Goal: Task Accomplishment & Management: Manage account settings

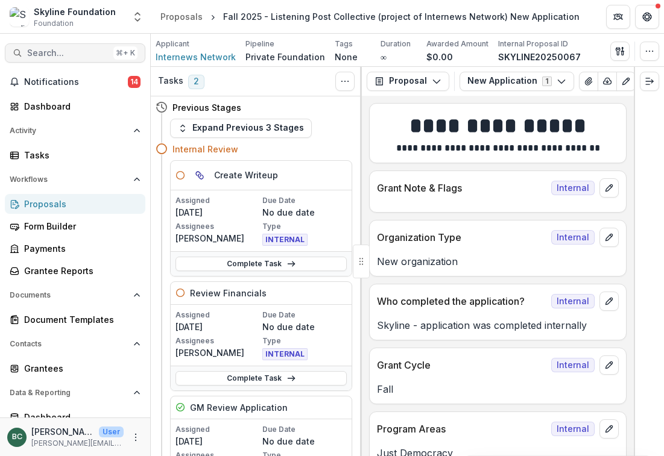
click at [59, 61] on button "Search... ⌘ + K" at bounding box center [75, 52] width 140 height 19
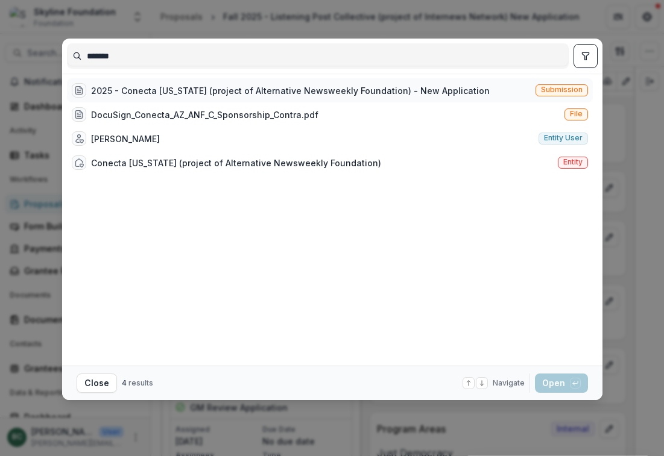
type input "*******"
click at [145, 88] on div "2025 - Conecta [US_STATE] (project of Alternative Newsweekly Foundation) - New …" at bounding box center [290, 90] width 399 height 13
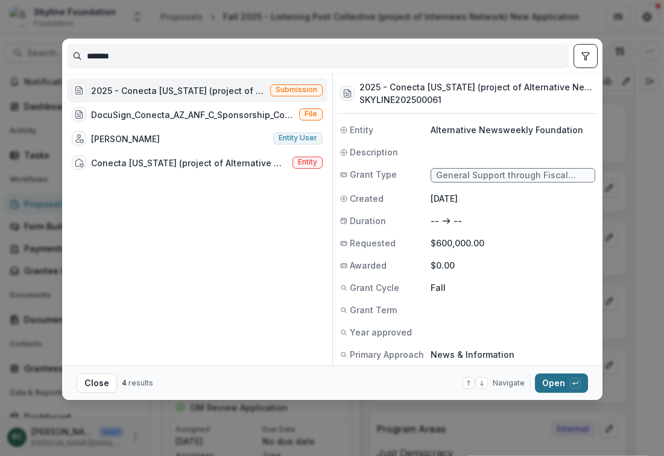
click at [562, 388] on button "Open with enter key" at bounding box center [561, 383] width 53 height 19
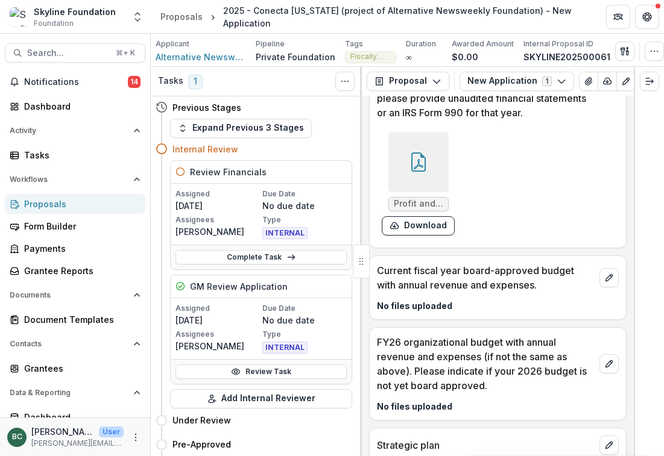
scroll to position [6002, 0]
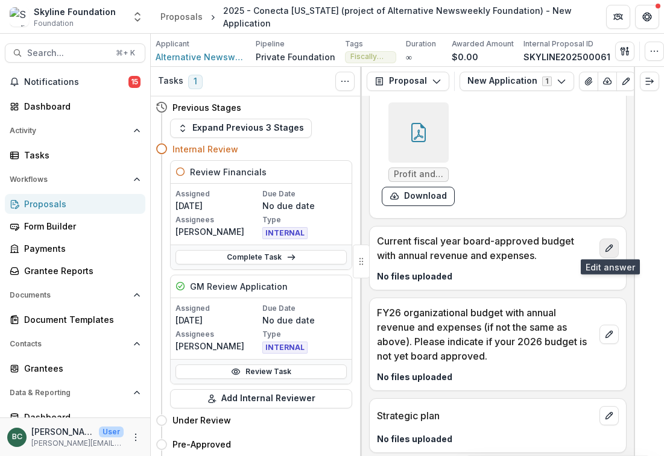
click at [613, 244] on icon "edit" at bounding box center [609, 249] width 10 height 10
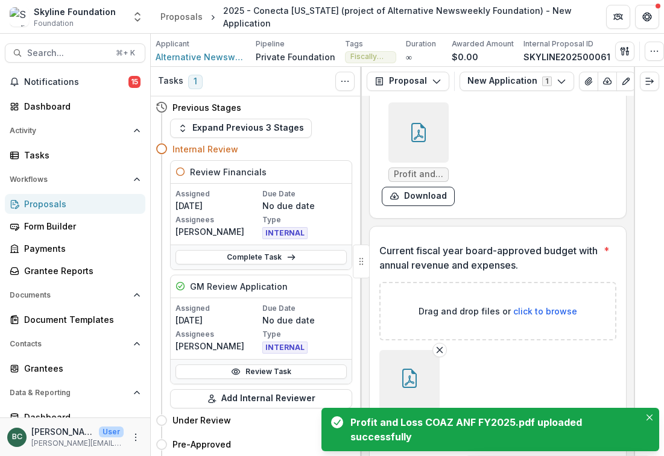
scroll to position [6178, 0]
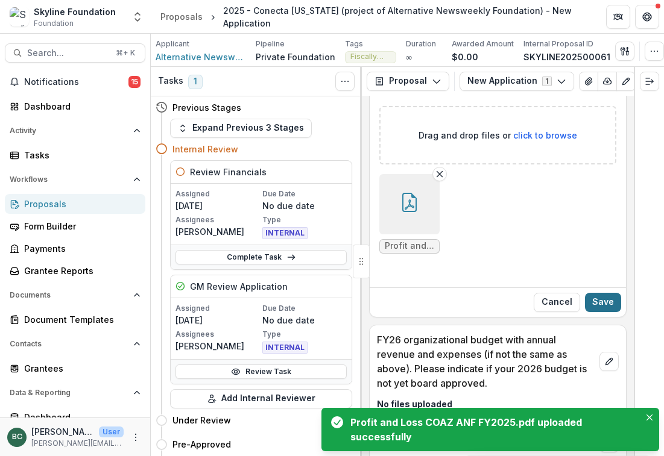
click at [609, 301] on button "Save" at bounding box center [603, 302] width 36 height 19
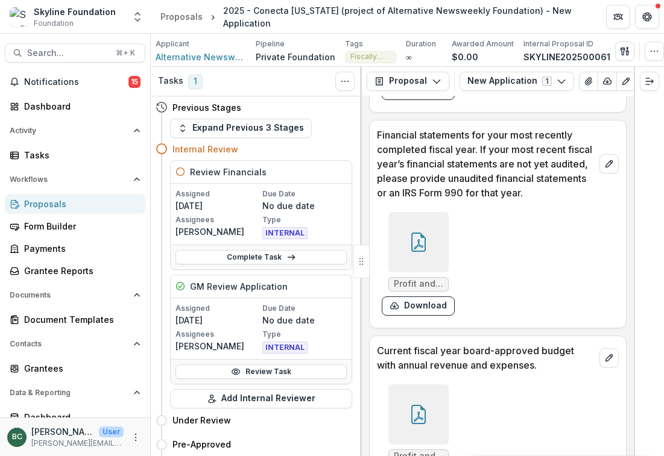
scroll to position [5888, 0]
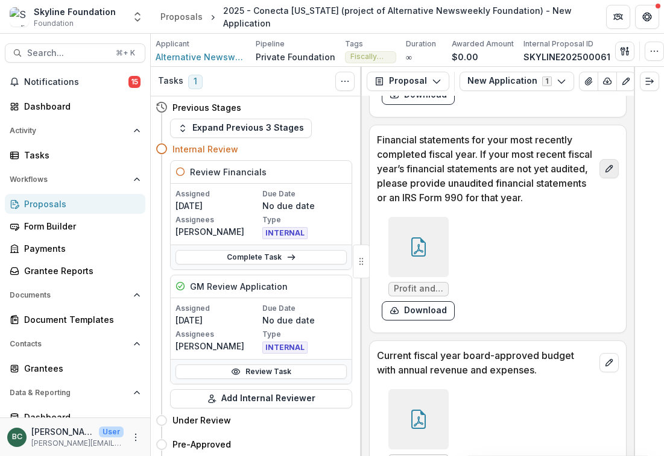
click at [608, 172] on button "edit" at bounding box center [608, 168] width 19 height 19
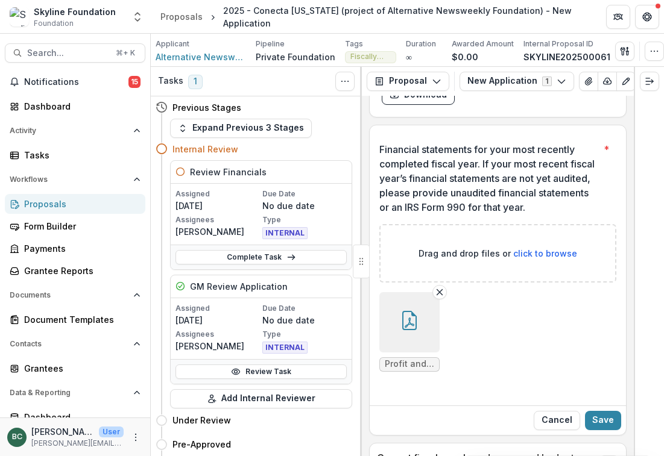
scroll to position [5891, 0]
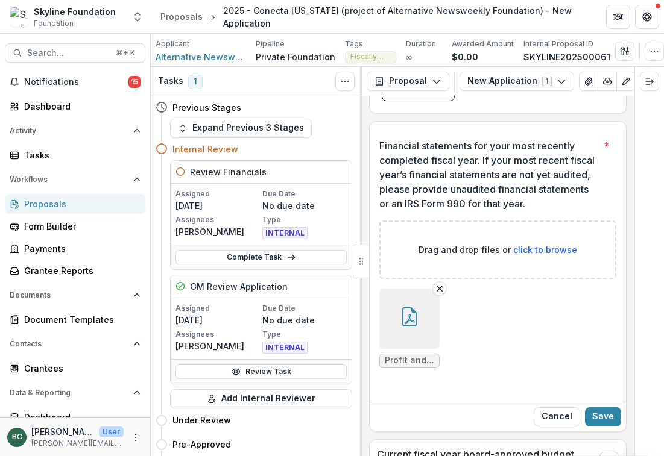
click at [546, 245] on span "click to browse" at bounding box center [545, 250] width 64 height 10
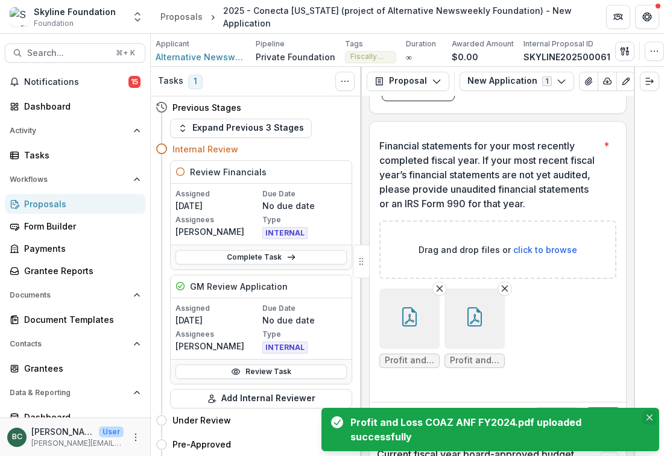
click at [654, 419] on button "Close" at bounding box center [649, 418] width 14 height 14
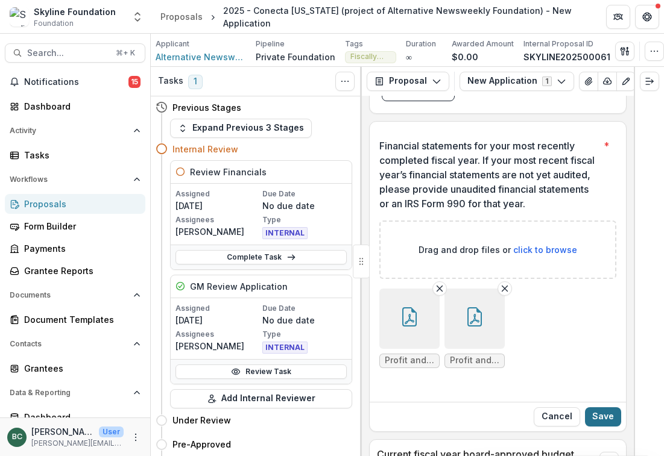
click at [607, 414] on button "Save" at bounding box center [603, 417] width 36 height 19
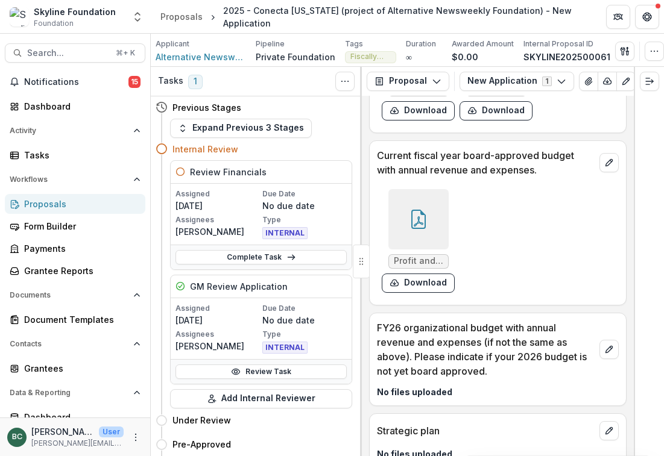
scroll to position [6084, 0]
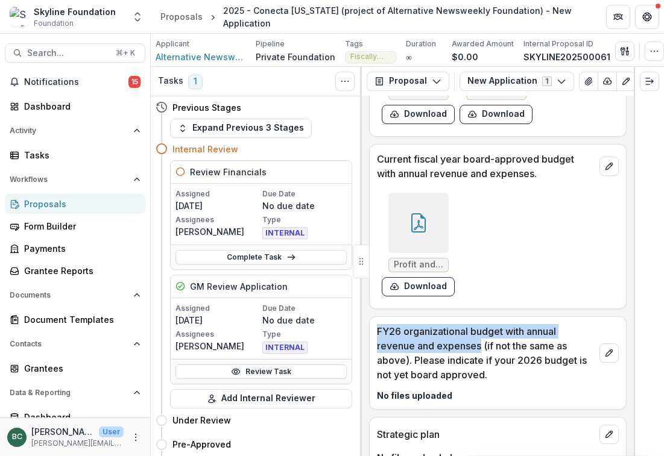
drag, startPoint x: 482, startPoint y: 341, endPoint x: 374, endPoint y: 326, distance: 108.9
click at [374, 326] on div "FY26 organizational budget with annual revenue and expenses (if not the same as…" at bounding box center [498, 349] width 256 height 65
copy p "FY26 organizational budget with annual revenue and expenses"
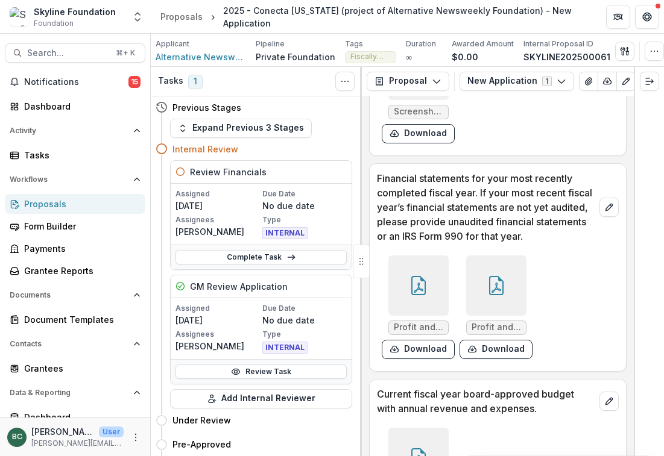
scroll to position [5876, 0]
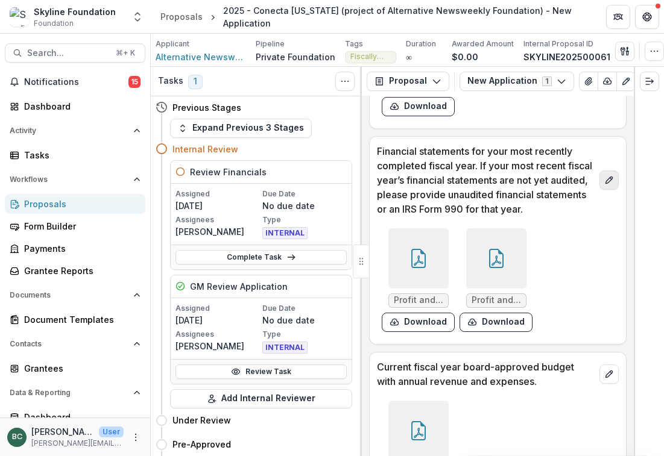
click at [610, 179] on icon "edit" at bounding box center [609, 180] width 10 height 10
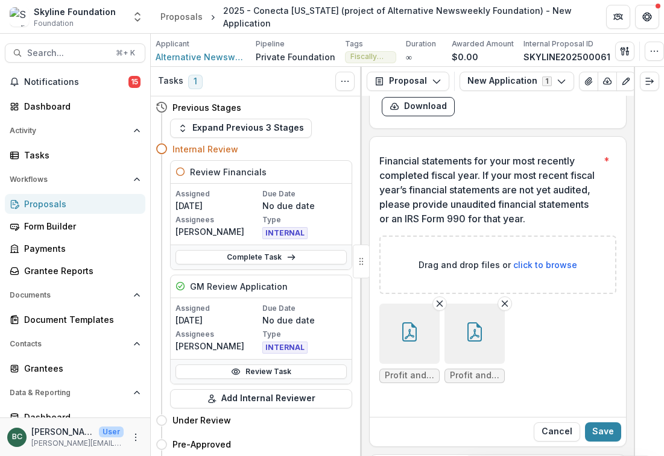
click at [491, 333] on button "button" at bounding box center [474, 334] width 60 height 60
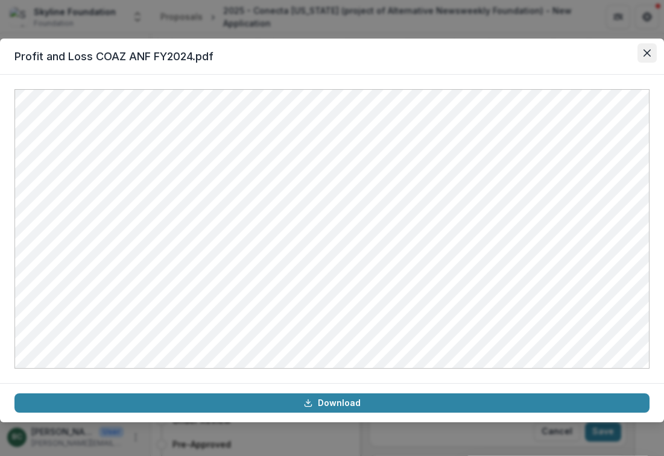
click at [648, 47] on button "Close" at bounding box center [646, 52] width 19 height 19
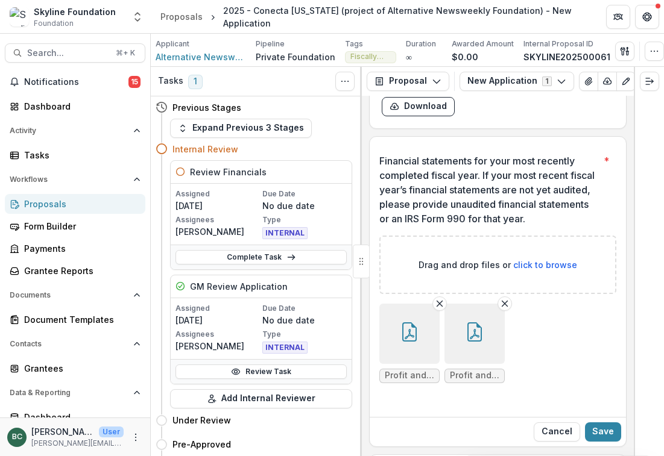
click at [426, 335] on button "button" at bounding box center [409, 334] width 60 height 60
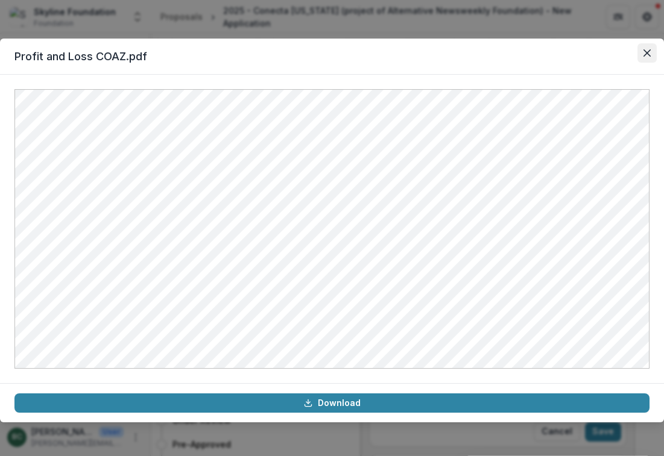
click at [654, 45] on button "Close" at bounding box center [646, 52] width 19 height 19
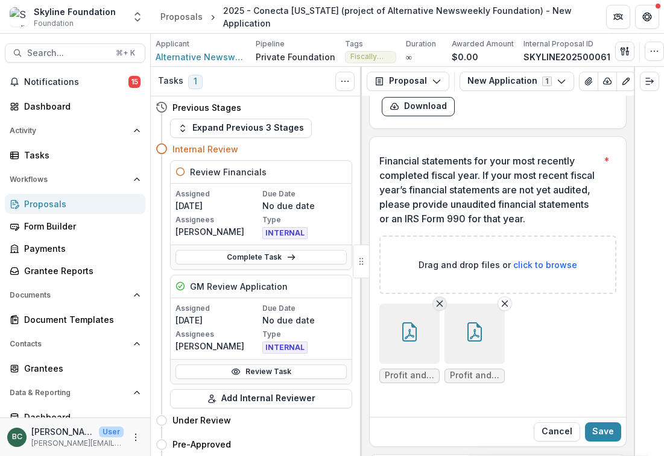
click at [439, 299] on icon "Remove File" at bounding box center [440, 304] width 10 height 10
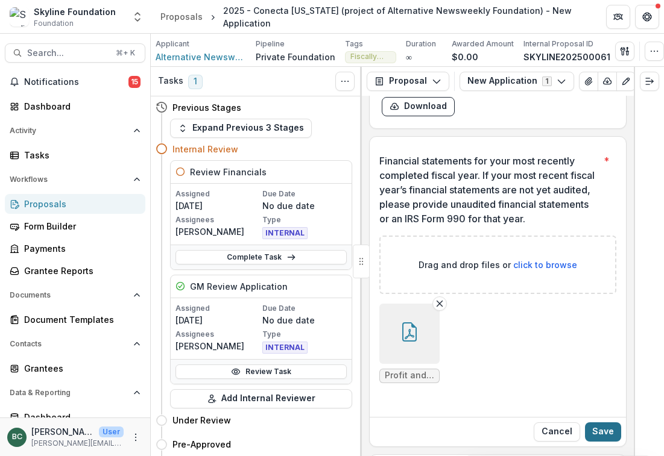
click at [608, 424] on button "Save" at bounding box center [603, 432] width 36 height 19
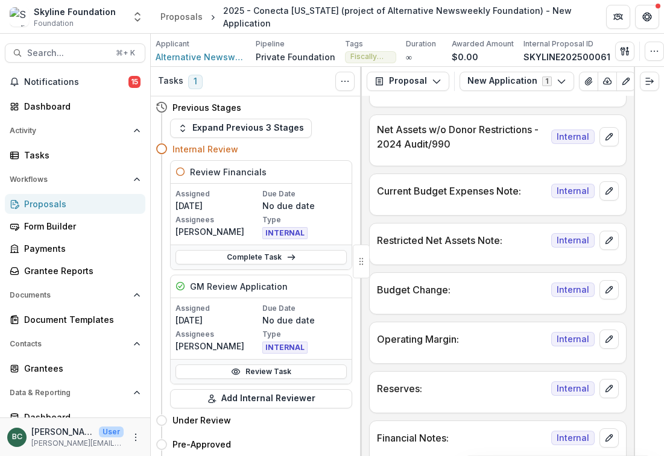
scroll to position [1951, 0]
